Goal: Navigation & Orientation: Find specific page/section

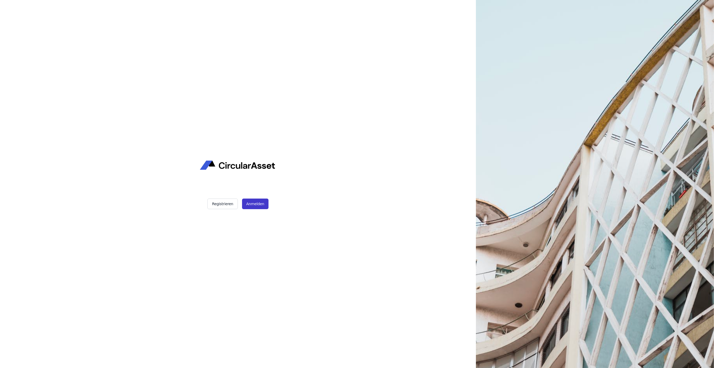
click at [258, 205] on button "Anmelden" at bounding box center [255, 203] width 26 height 11
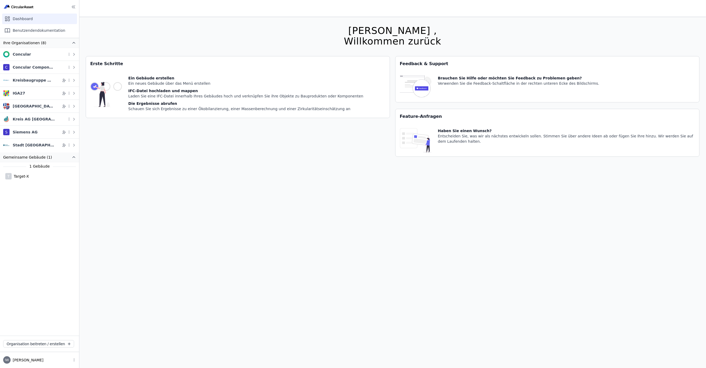
click at [44, 215] on nav "Ihre Organisationen (8) Concular C Concular Components Kreisbaugruppe Waiblinge…" at bounding box center [39, 187] width 79 height 298
click at [37, 108] on div "Kreis Bergstraße" at bounding box center [34, 105] width 42 height 5
click at [47, 123] on div "Overview" at bounding box center [39, 117] width 73 height 11
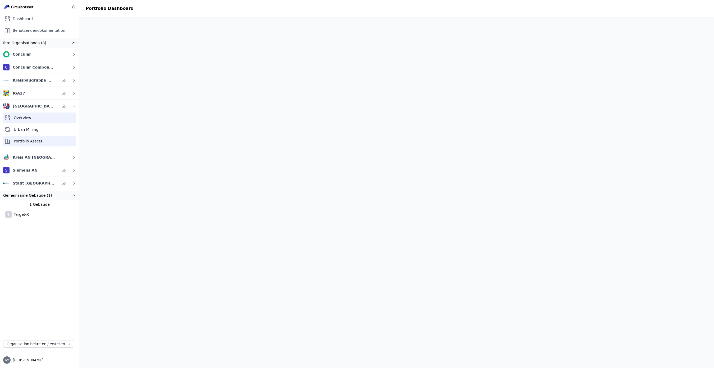
click at [41, 142] on div "Portfolio Assets" at bounding box center [39, 141] width 73 height 11
